Goal: Task Accomplishment & Management: Manage account settings

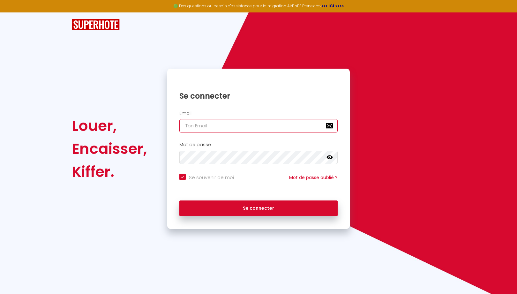
click at [211, 123] on input "email" at bounding box center [258, 125] width 158 height 13
click at [203, 128] on input "email" at bounding box center [258, 125] width 158 height 13
type input "[EMAIL_ADDRESS][DOMAIN_NAME]"
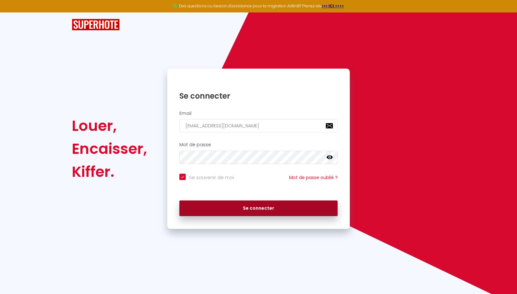
click at [220, 204] on button "Se connecter" at bounding box center [258, 208] width 158 height 16
checkbox input "true"
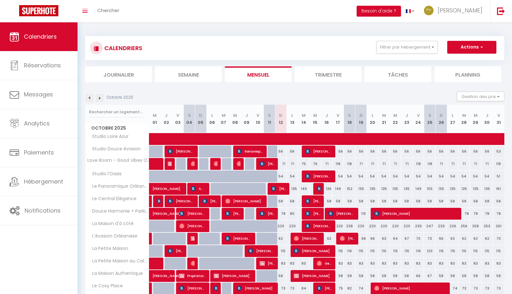
scroll to position [128, 0]
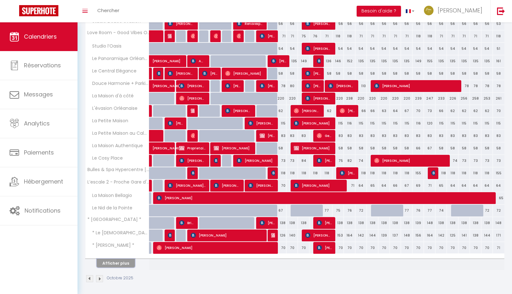
drag, startPoint x: 119, startPoint y: 263, endPoint x: 264, endPoint y: 218, distance: 151.7
click at [119, 263] on button "Afficher plus" at bounding box center [116, 263] width 38 height 9
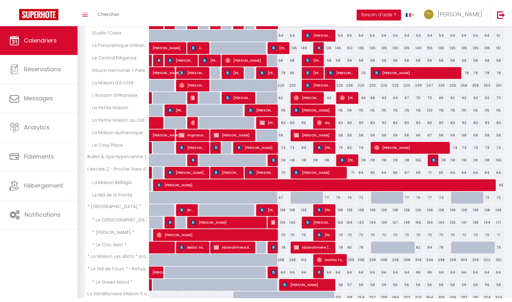
scroll to position [81, 0]
